Goal: Task Accomplishment & Management: Use online tool/utility

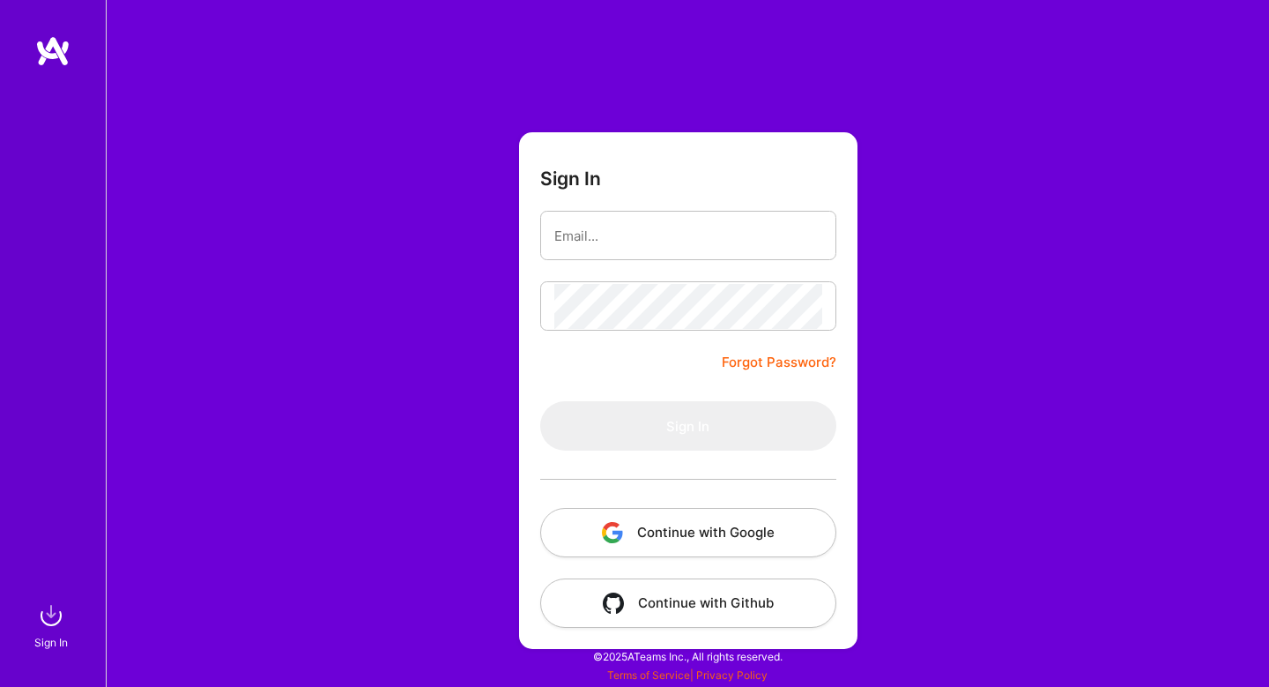
click at [747, 518] on button "Continue with Google" at bounding box center [688, 532] width 296 height 49
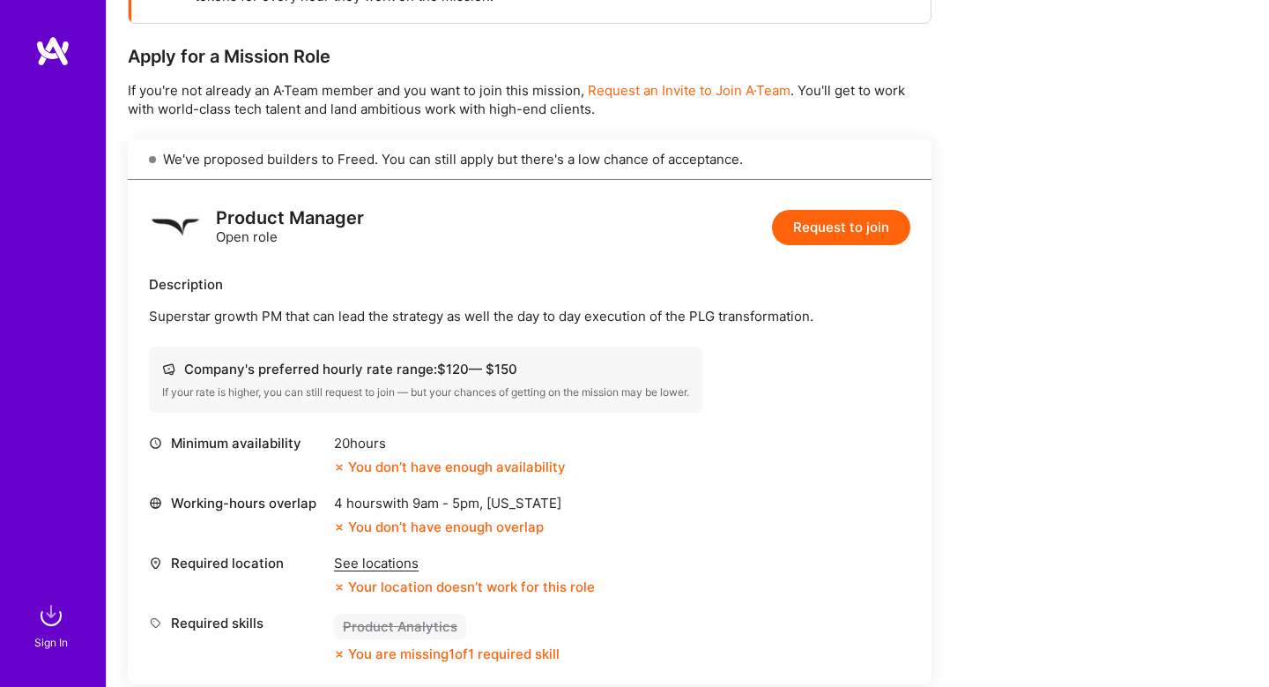
scroll to position [223, 0]
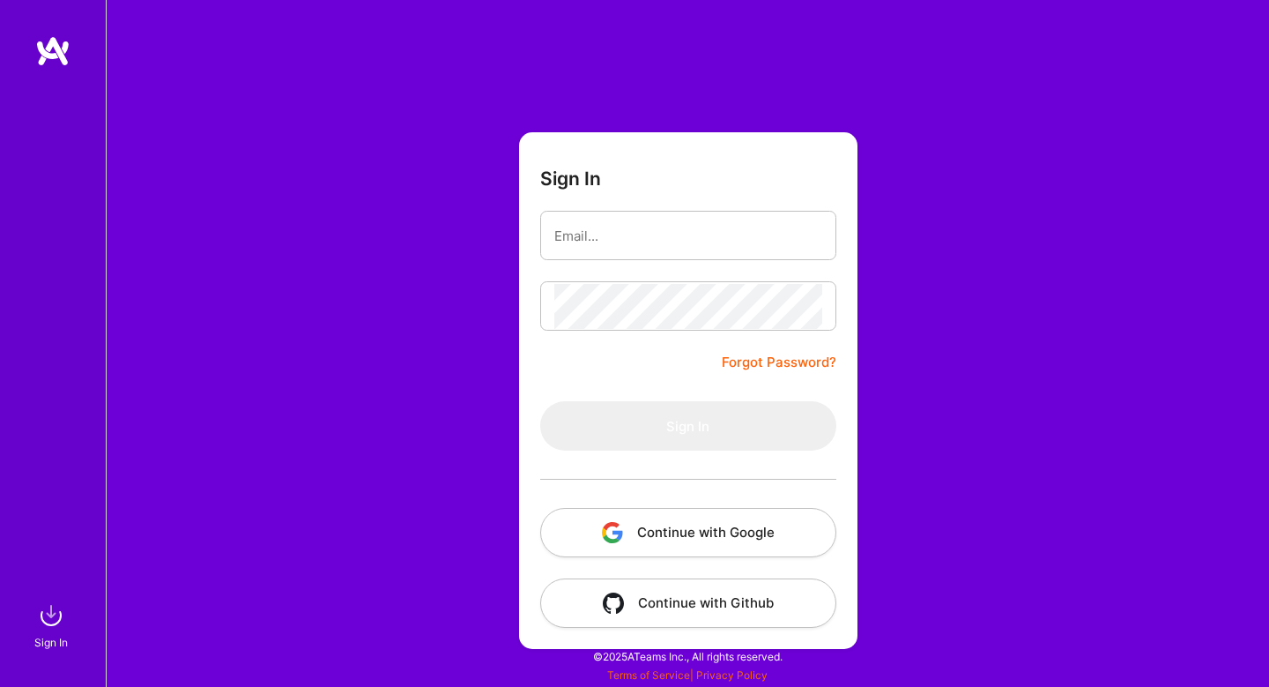
click at [659, 517] on button "Continue with Google" at bounding box center [688, 532] width 296 height 49
